Goal: Check status

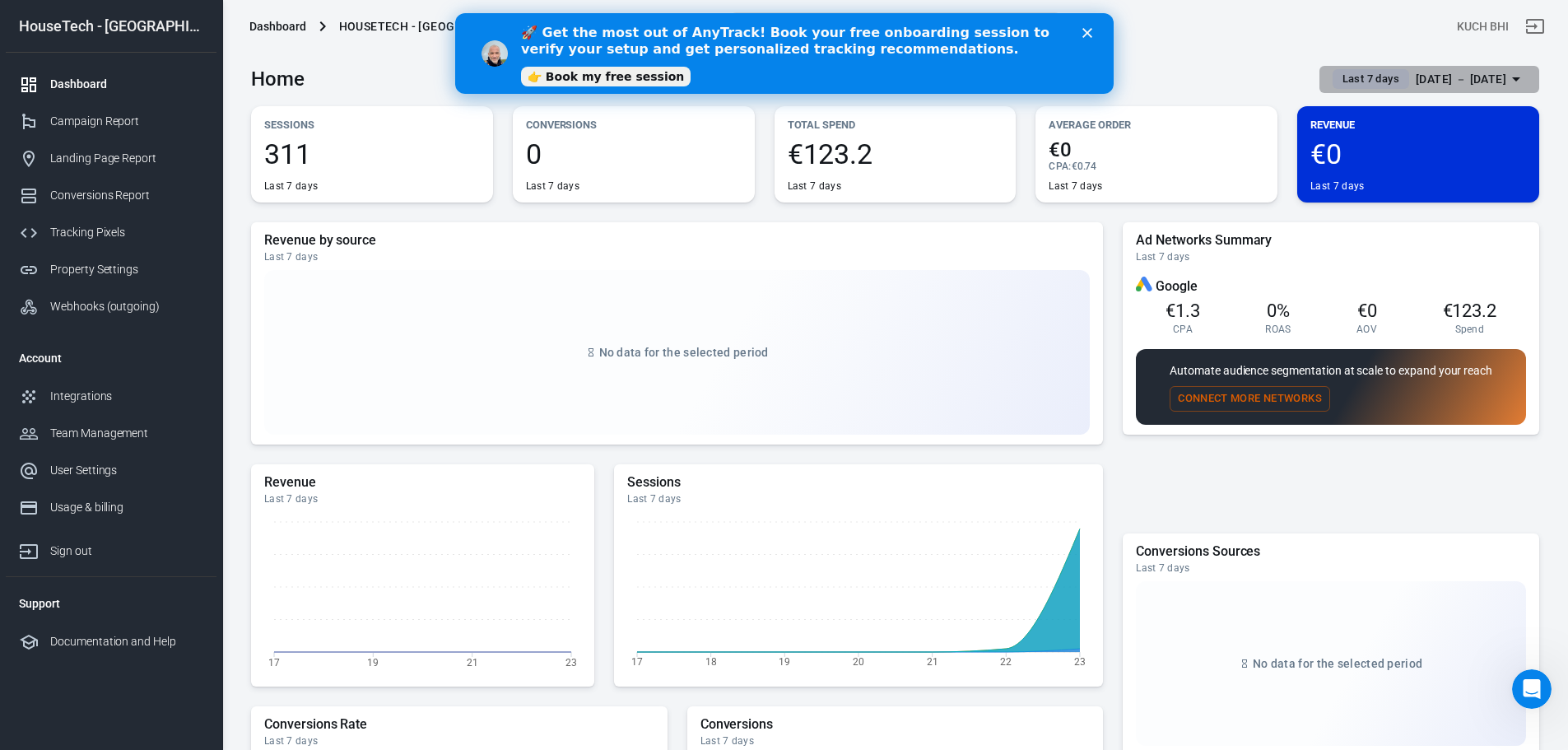
click at [1336, 75] on span "Last 7 days" at bounding box center [1372, 78] width 70 height 17
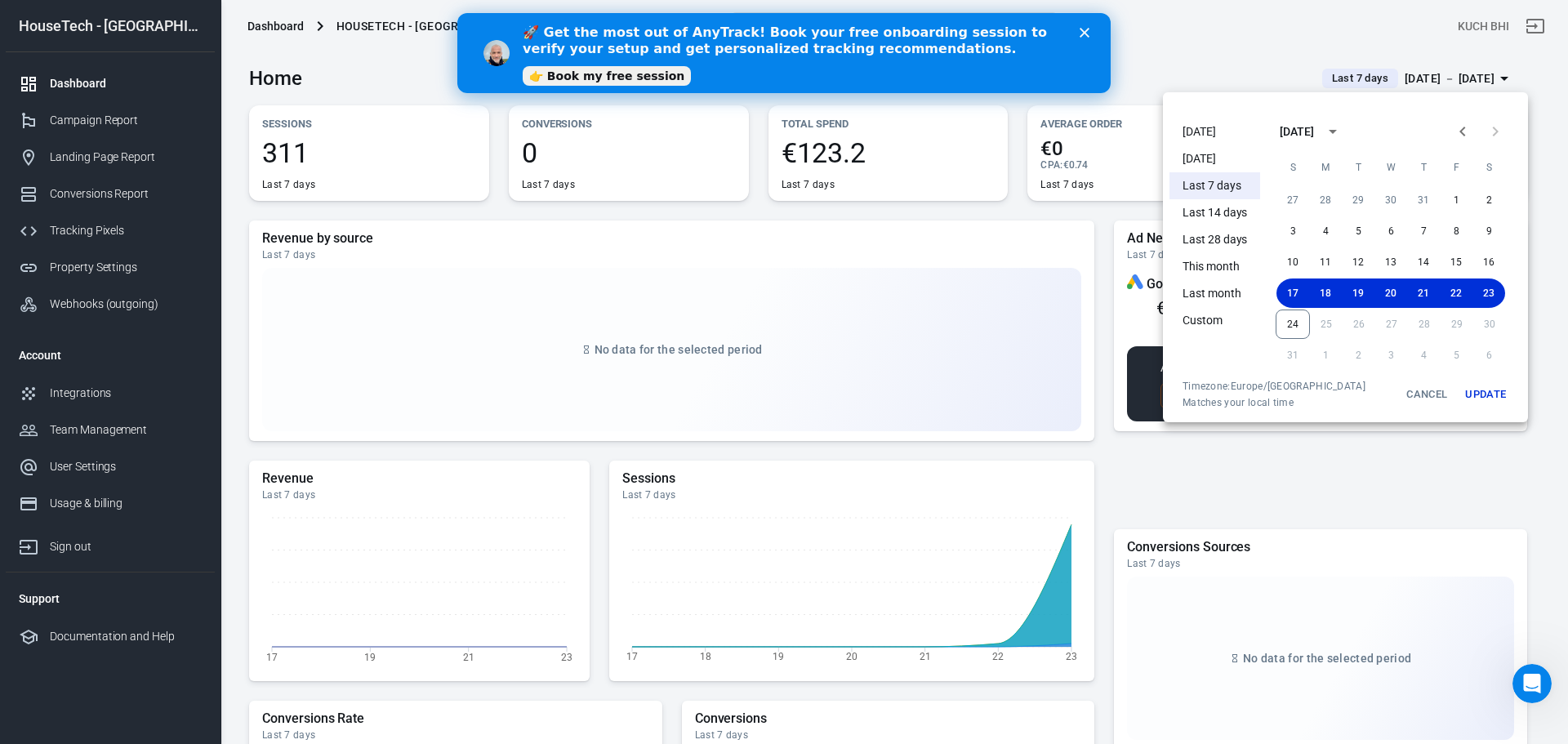
click at [1230, 131] on li "[DATE]" at bounding box center [1214, 132] width 90 height 27
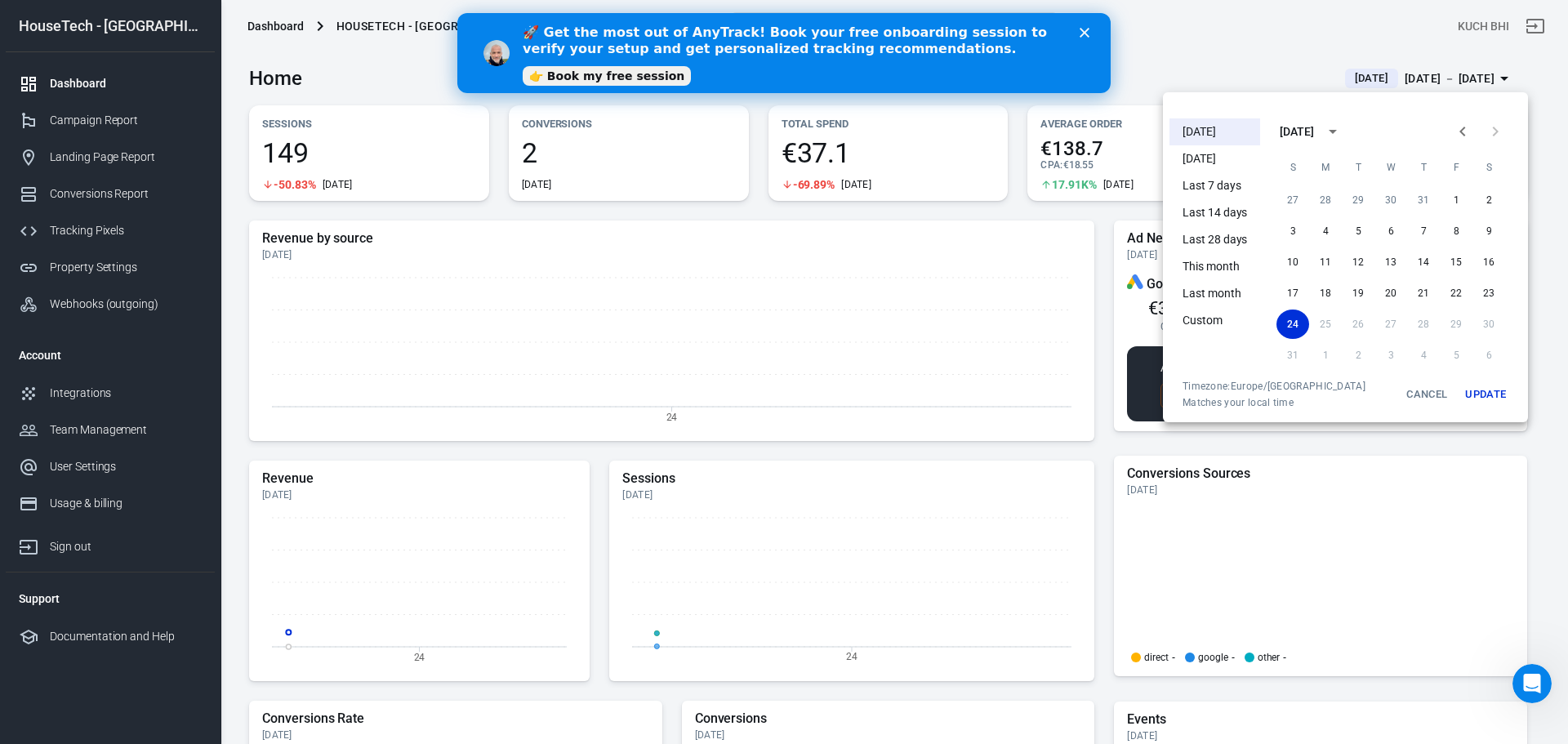
click at [1098, 408] on div at bounding box center [784, 372] width 1568 height 744
